Goal: Find contact information: Find contact information

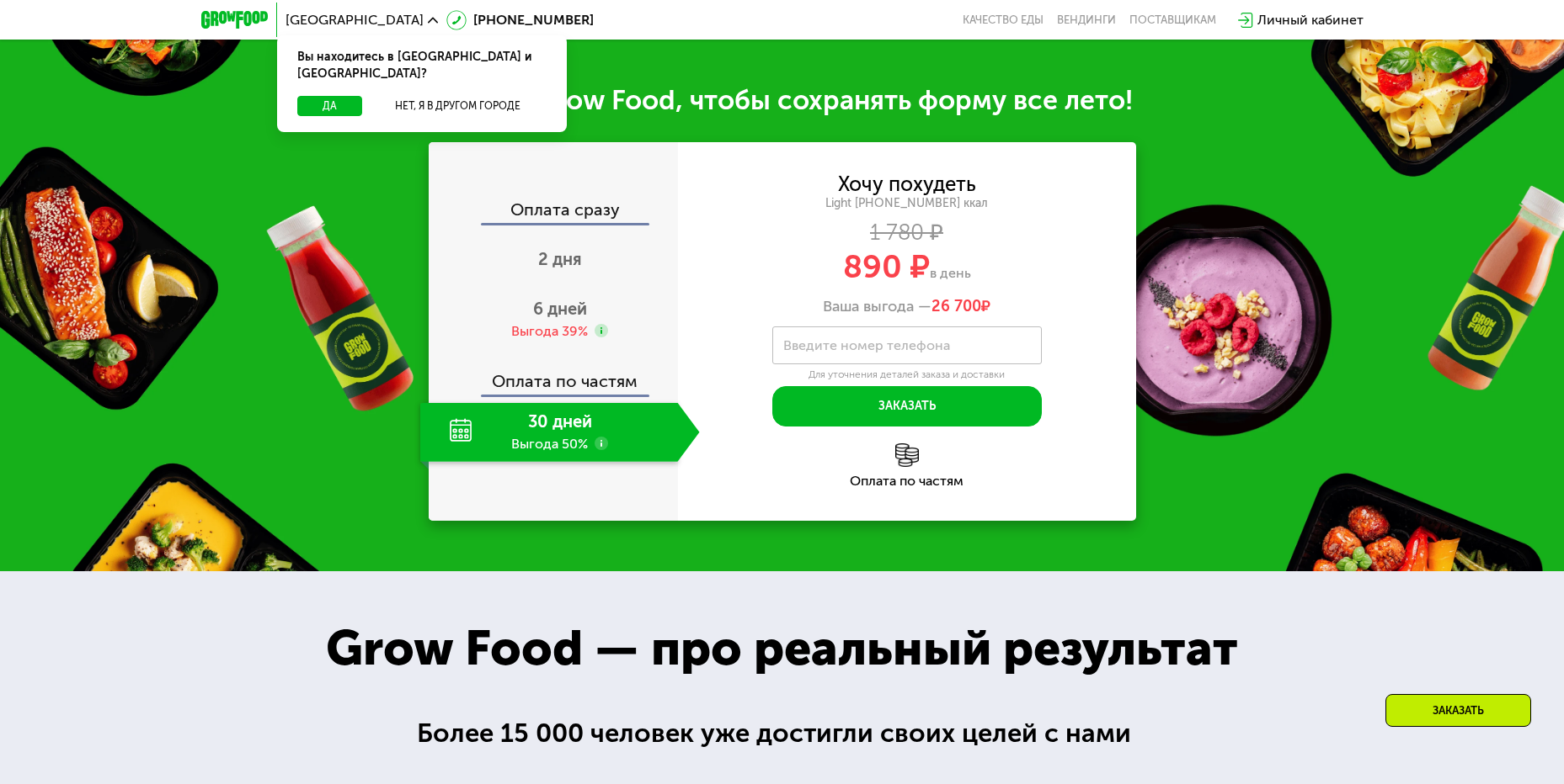
scroll to position [1684, 0]
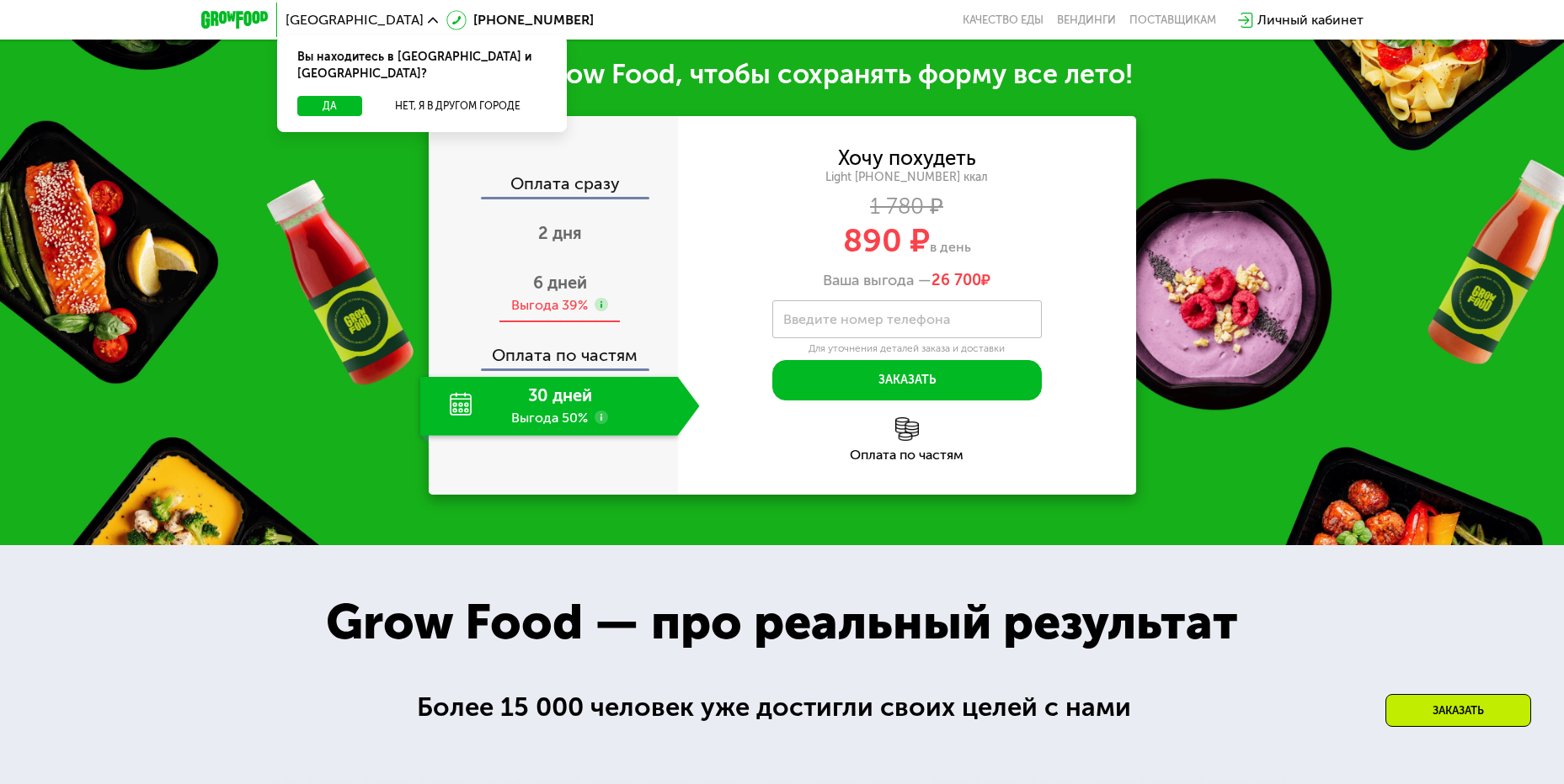
click at [585, 323] on div "6 дней Выгода 39%" at bounding box center [560, 293] width 279 height 59
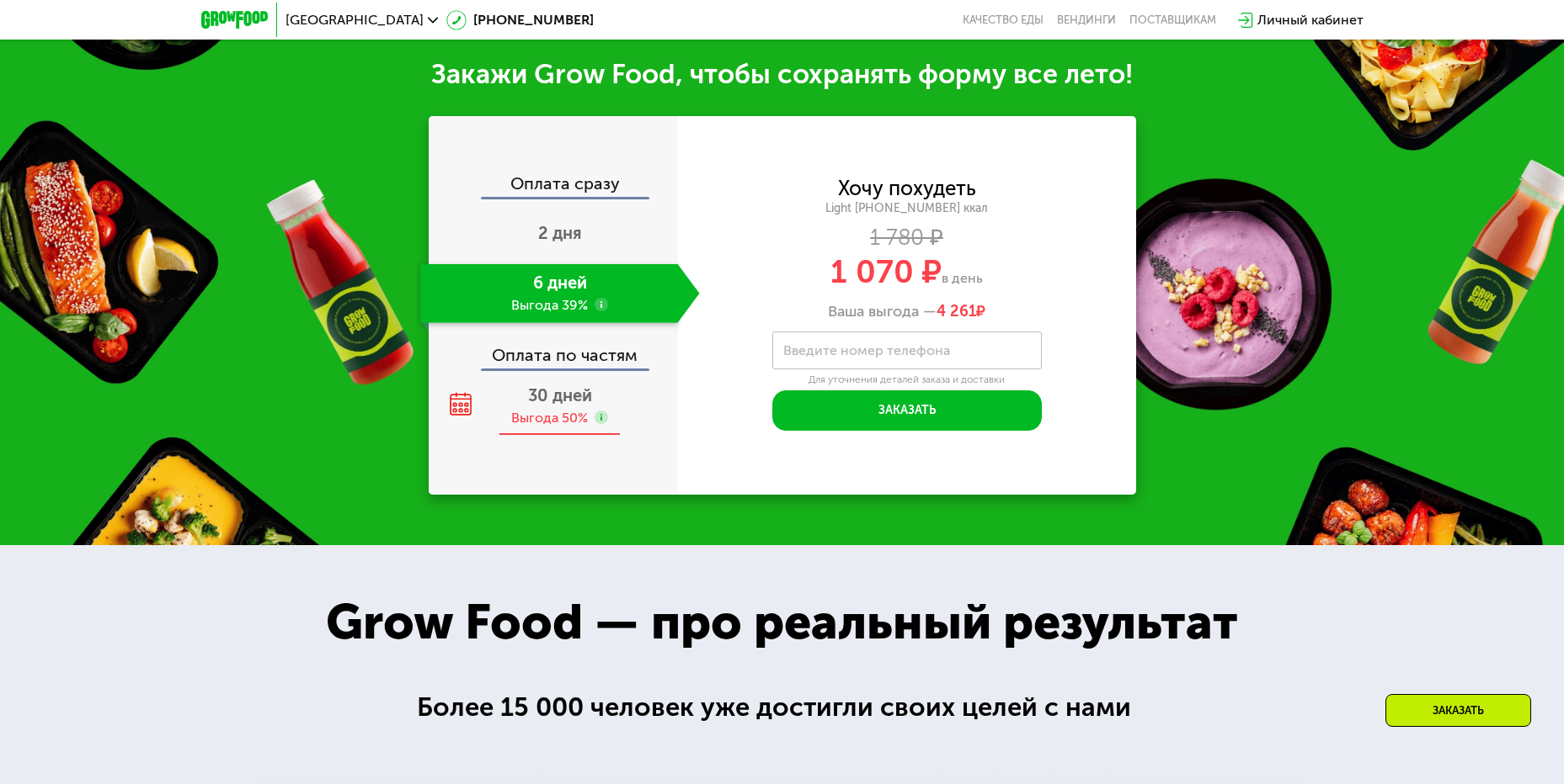
click at [535, 406] on span "30 дней" at bounding box center [560, 395] width 64 height 20
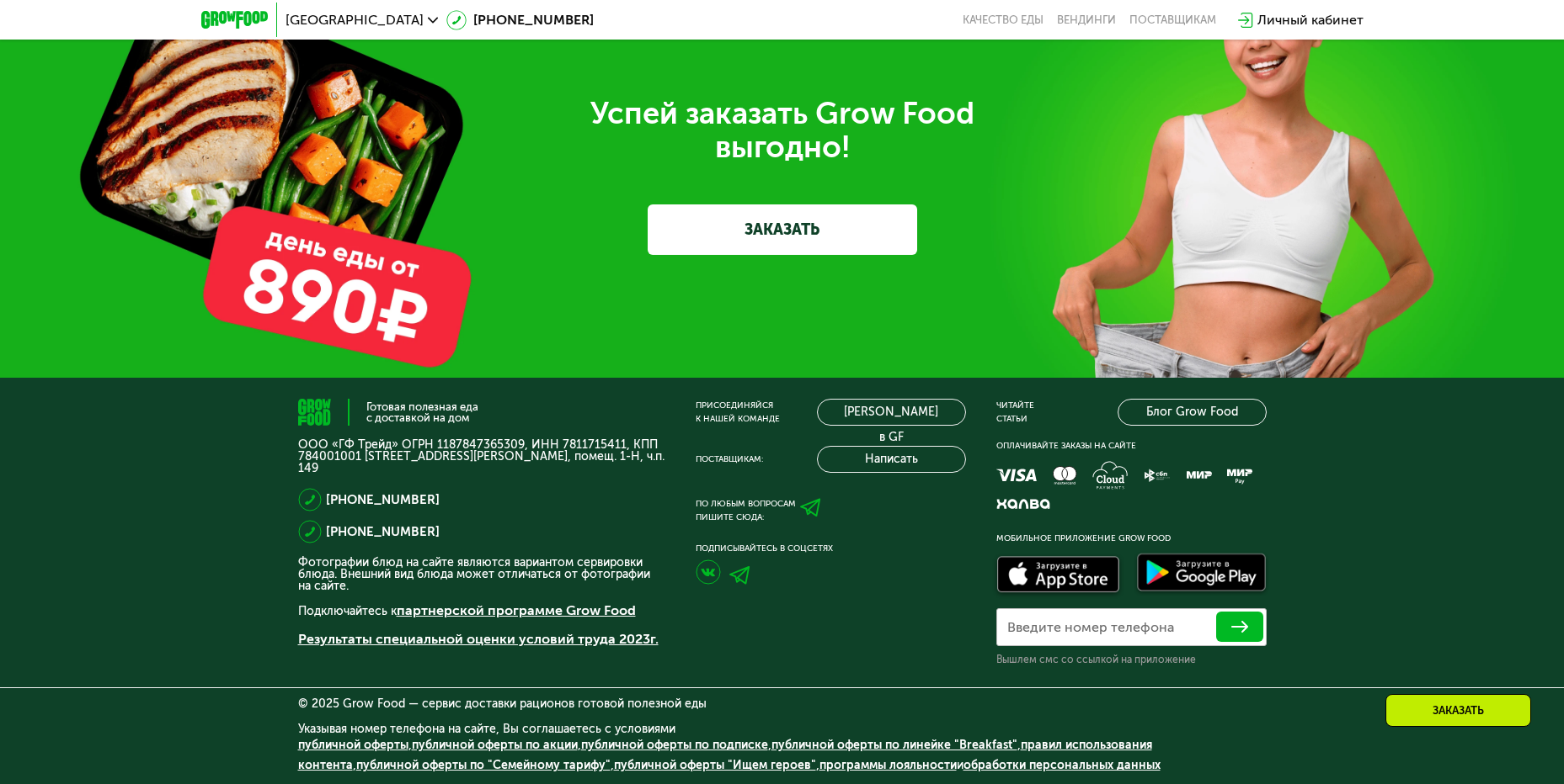
scroll to position [5239, 0]
drag, startPoint x: 467, startPoint y: 494, endPoint x: 339, endPoint y: 496, distance: 128.0
click at [339, 496] on div "[PHONE_NUMBER]" at bounding box center [482, 500] width 367 height 24
copy link "[PHONE_NUMBER]"
click at [1156, 19] on div "поставщикам" at bounding box center [1172, 21] width 87 height 14
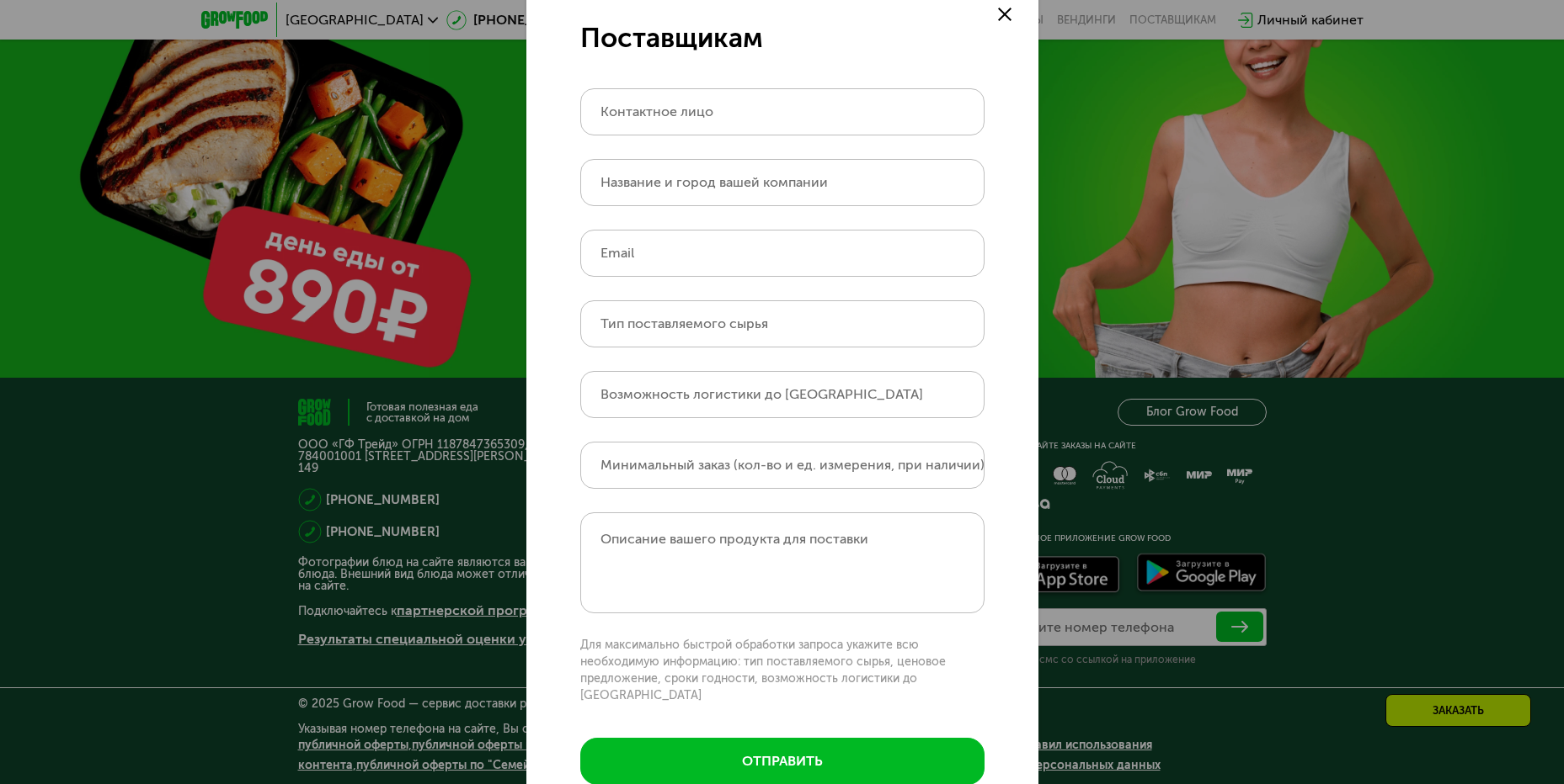
scroll to position [0, 0]
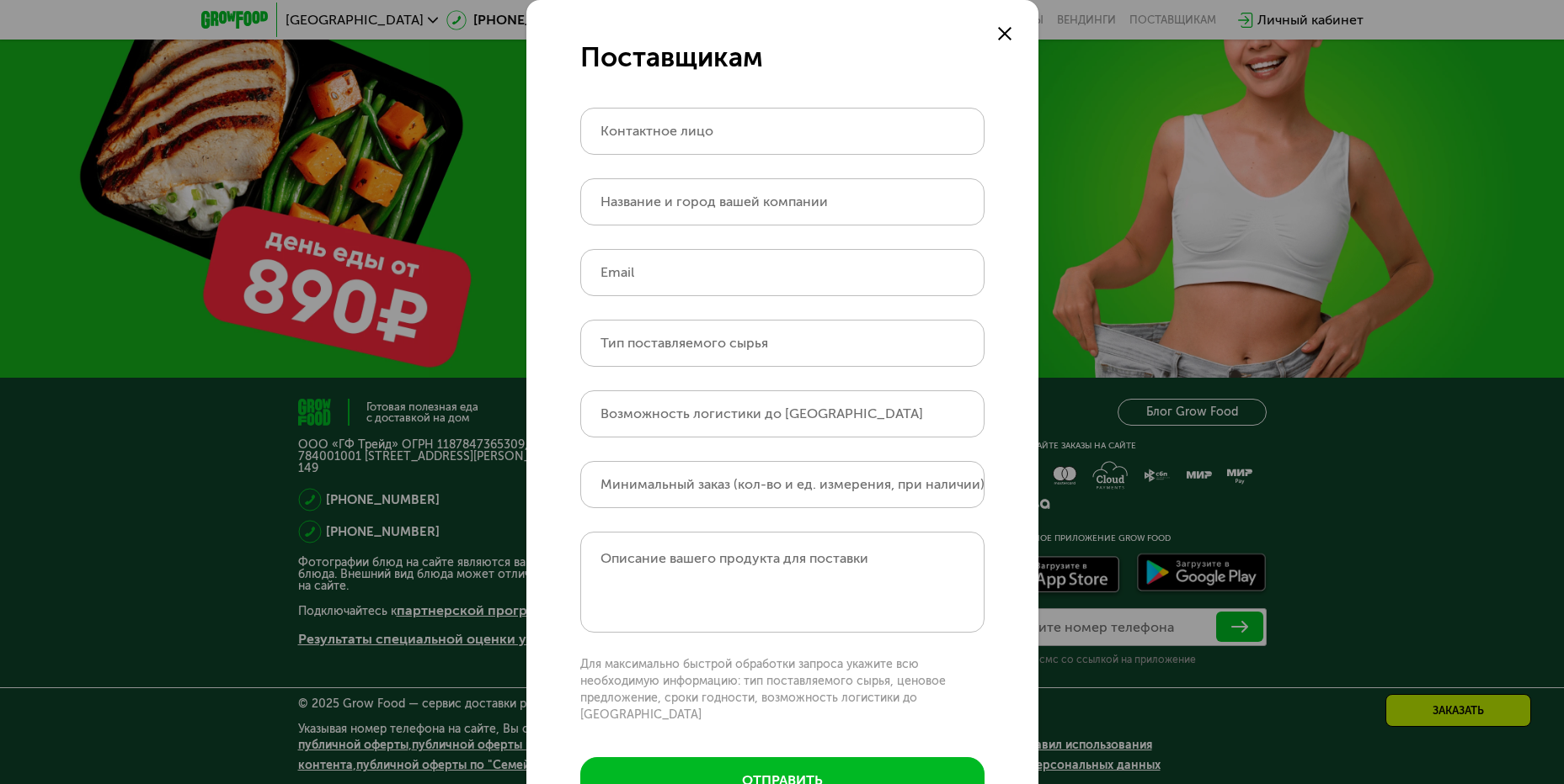
click at [1000, 30] on icon at bounding box center [1005, 34] width 14 height 14
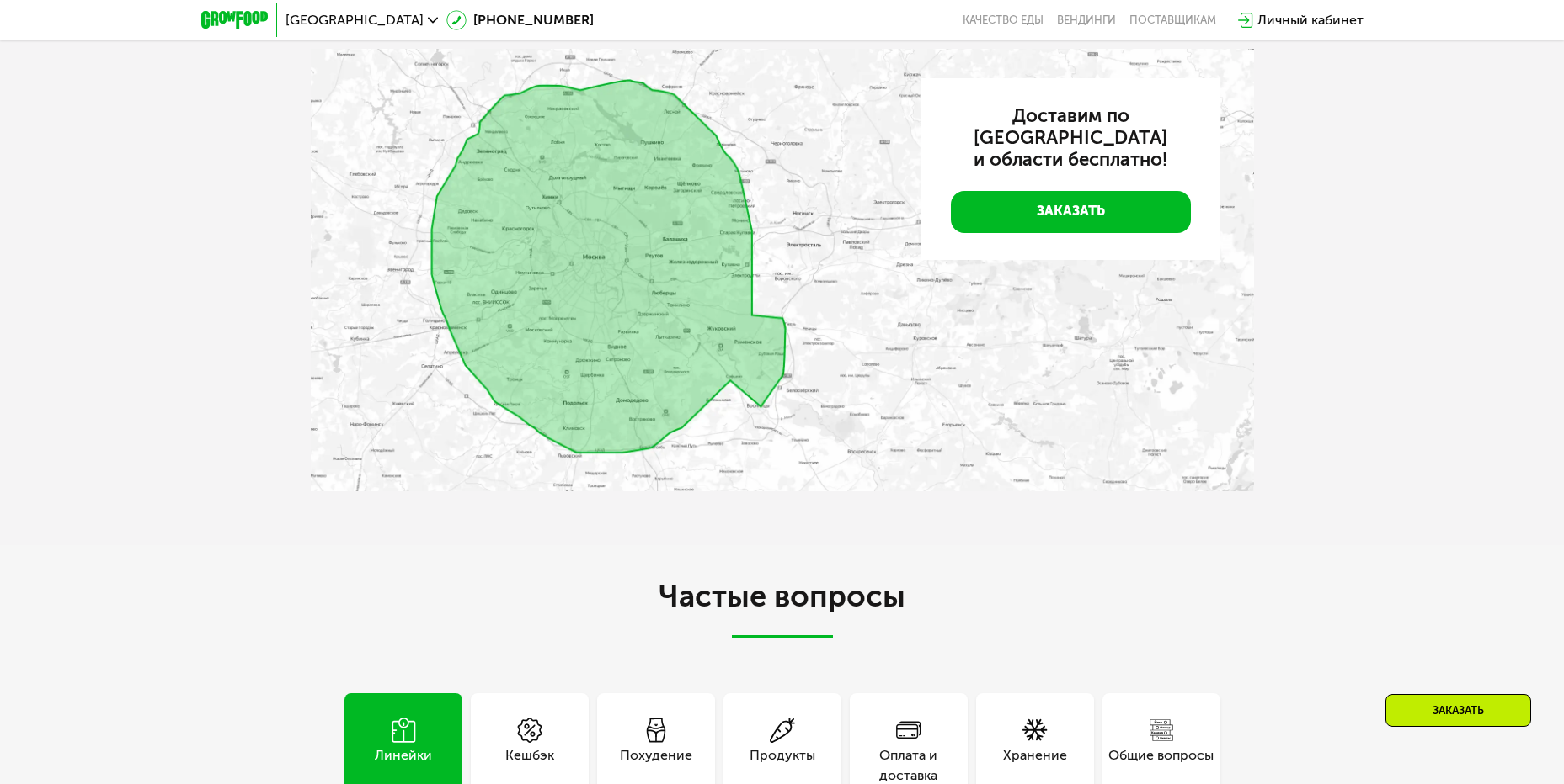
scroll to position [3472, 0]
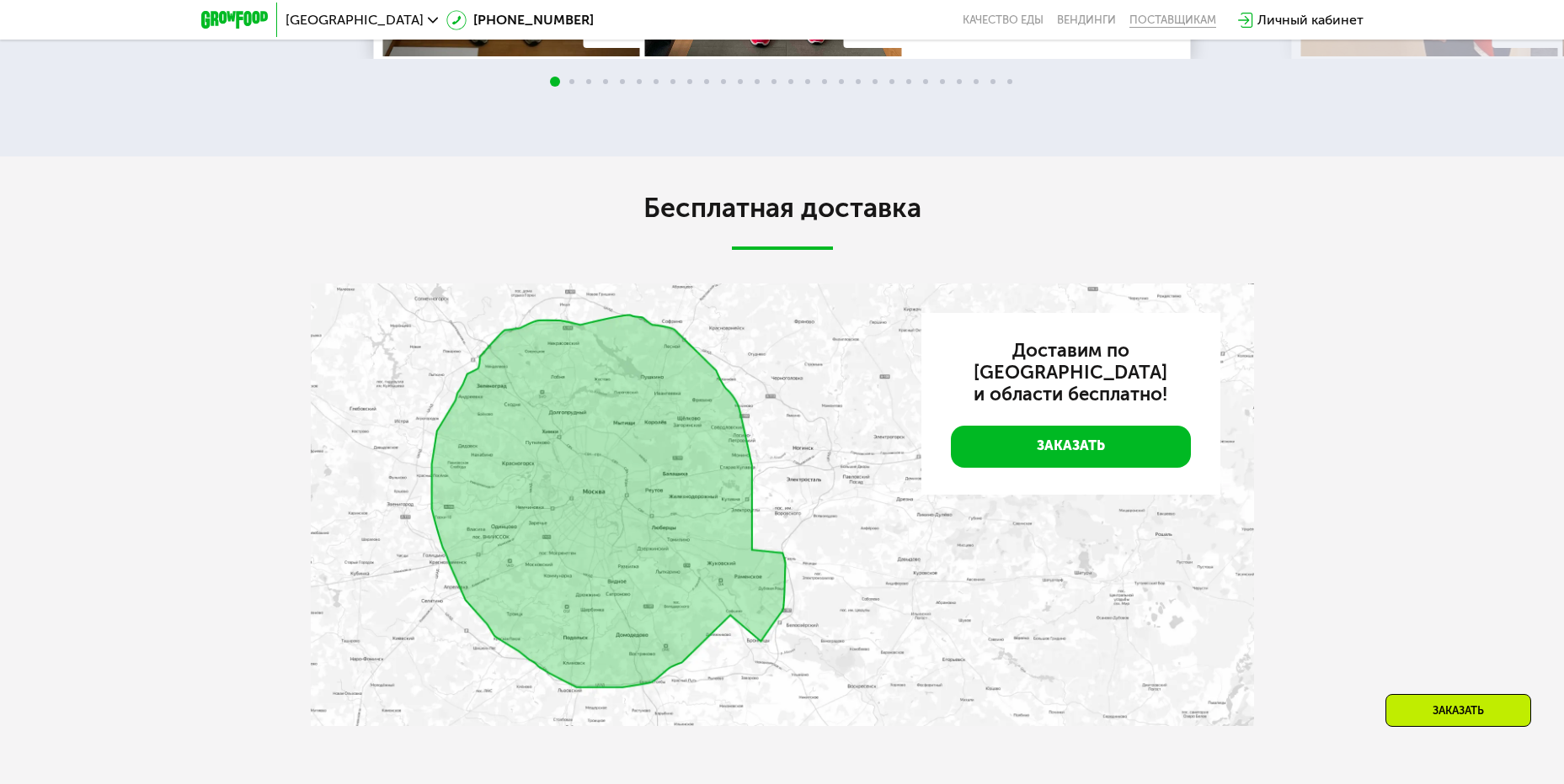
click at [1156, 20] on div "поставщикам" at bounding box center [1172, 21] width 87 height 14
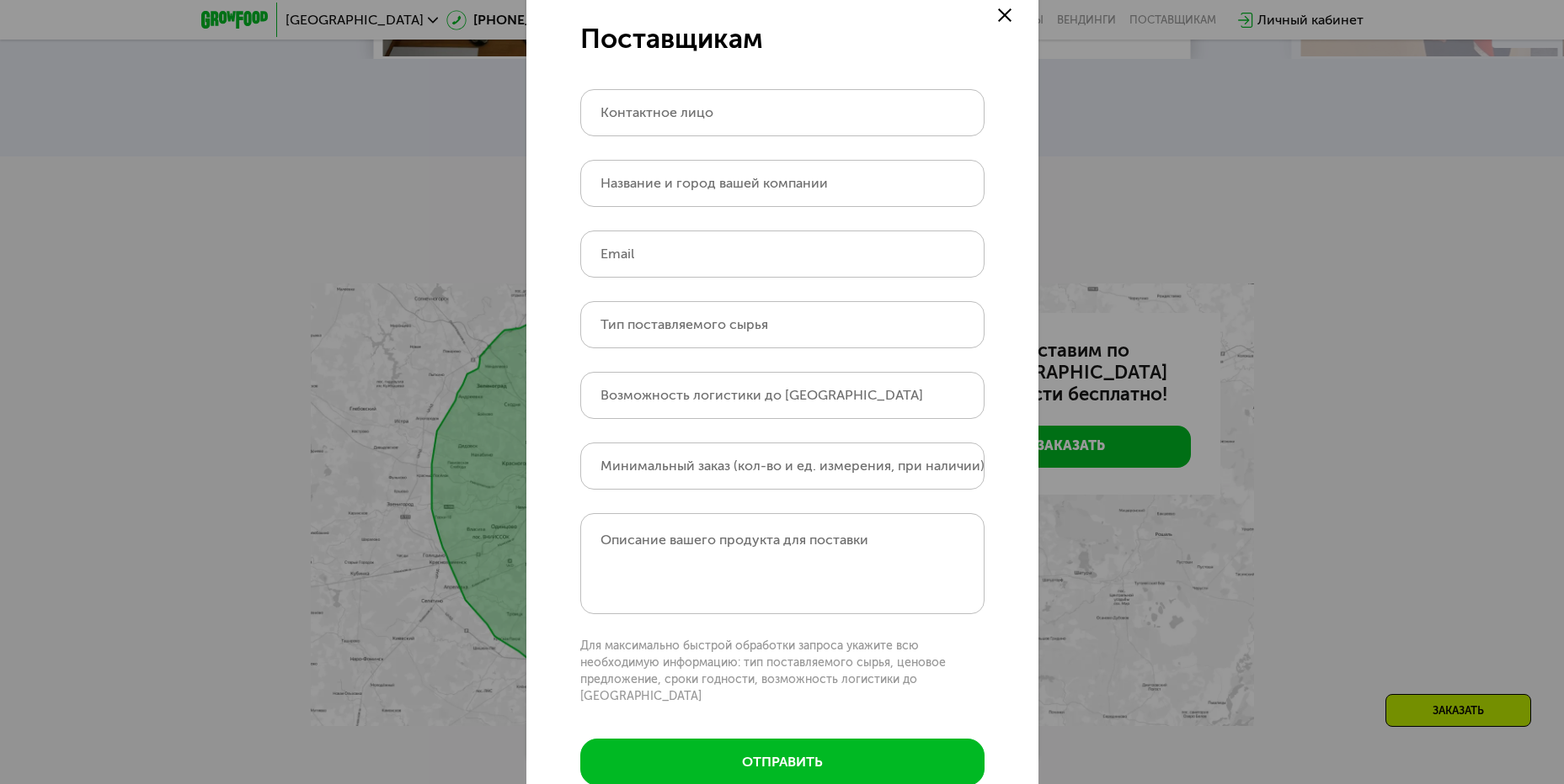
scroll to position [0, 0]
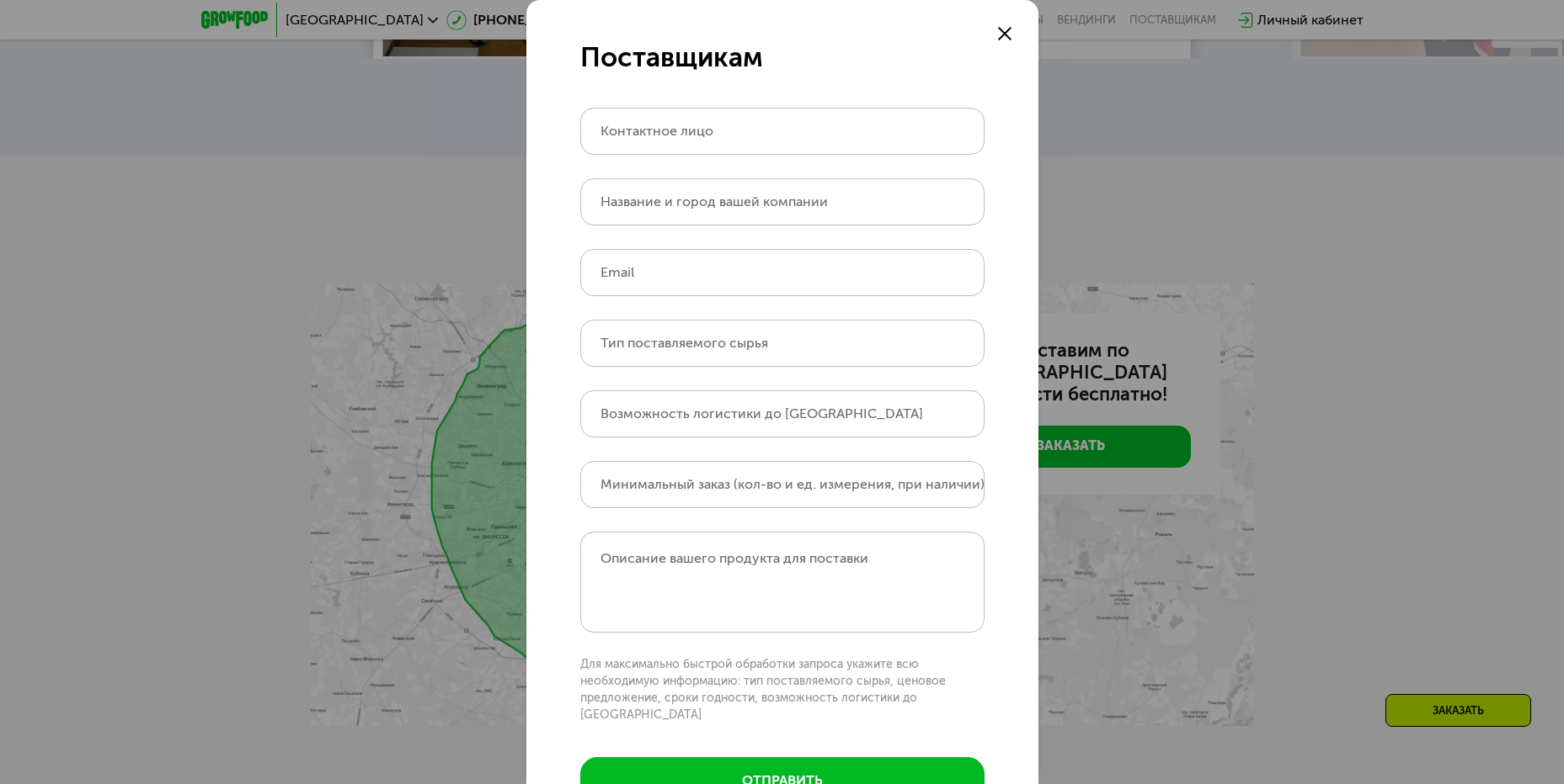
click at [998, 35] on use at bounding box center [1005, 34] width 14 height 14
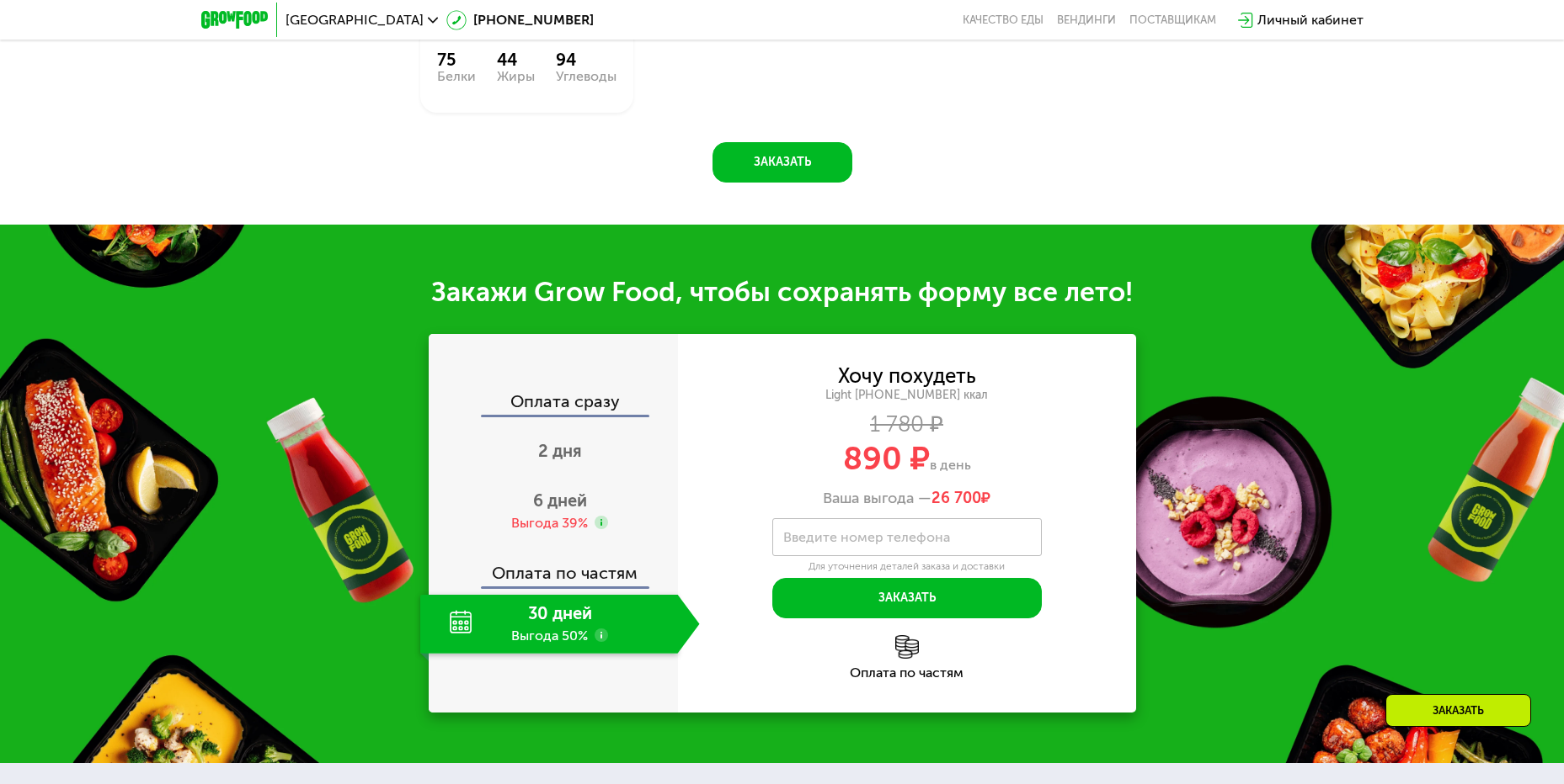
scroll to position [1284, 0]
